Goal: Check status: Check status

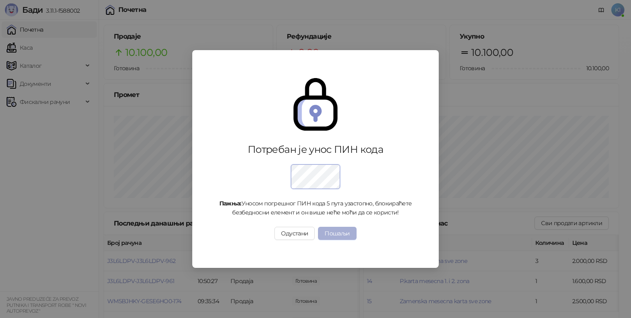
click at [330, 233] on button "Пошаљи" at bounding box center [337, 233] width 38 height 13
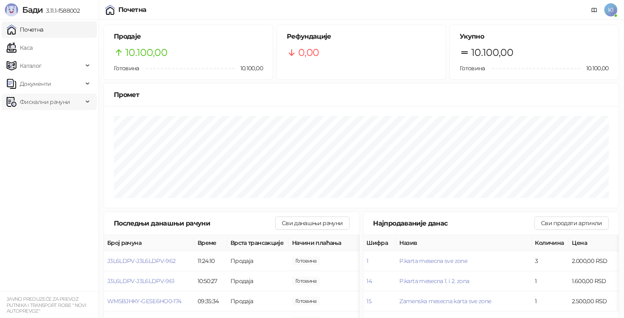
click at [58, 100] on span "Фискални рачуни" at bounding box center [45, 102] width 50 height 16
click at [50, 138] on link "По данима" at bounding box center [32, 138] width 44 height 16
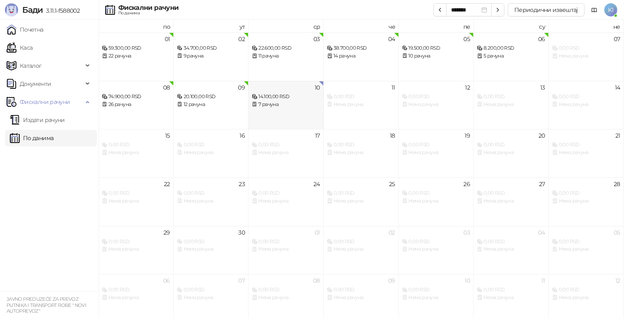
click at [274, 104] on div "7 рачуна" at bounding box center [286, 105] width 68 height 8
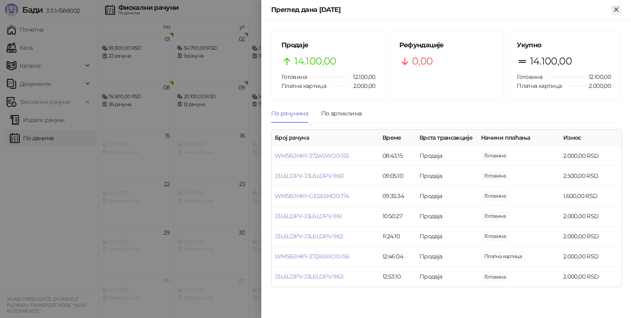
click at [613, 9] on icon "Close" at bounding box center [616, 9] width 7 height 7
